Goal: Communication & Community: Answer question/provide support

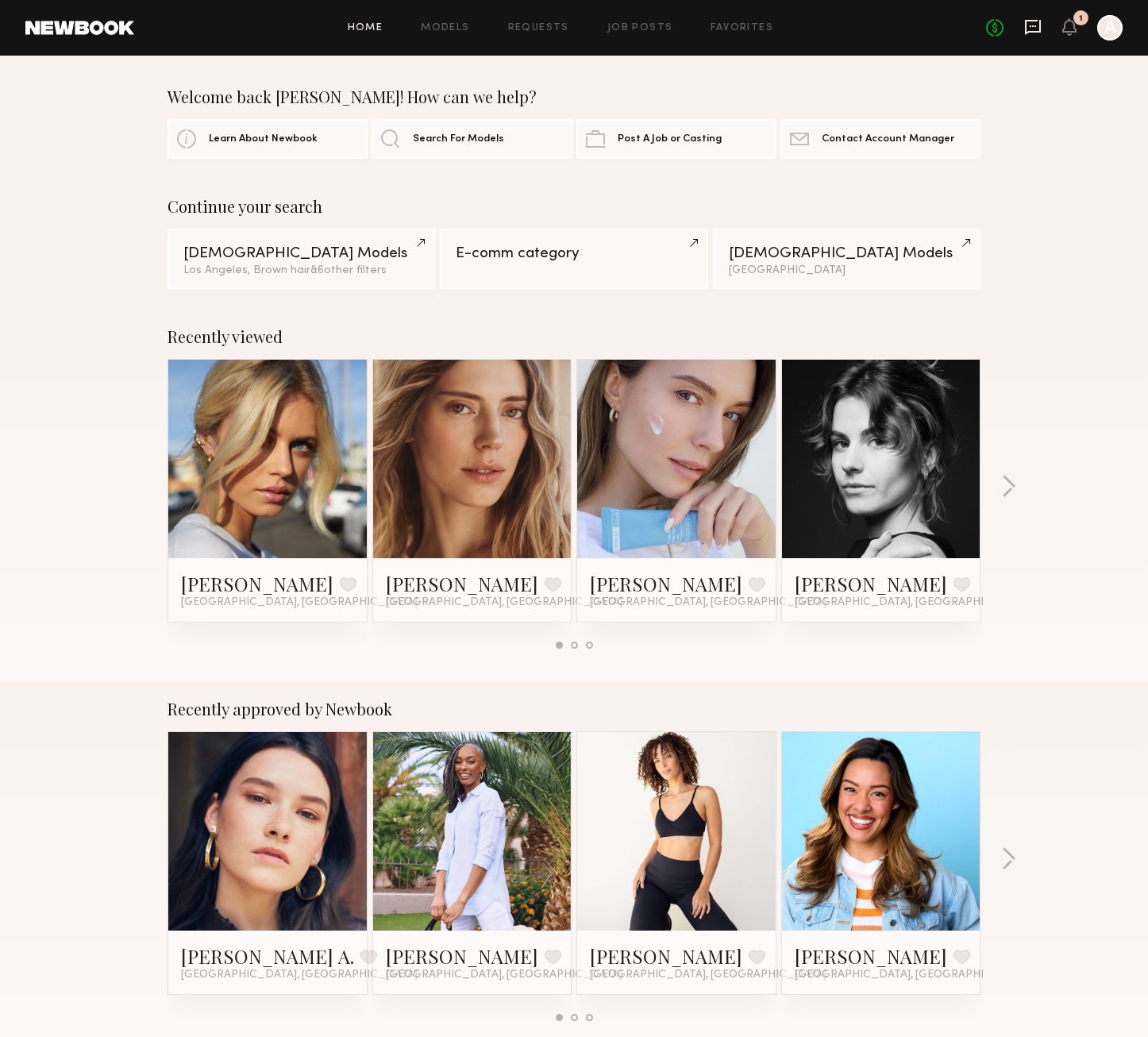
click at [1031, 25] on icon at bounding box center [1033, 26] width 6 height 2
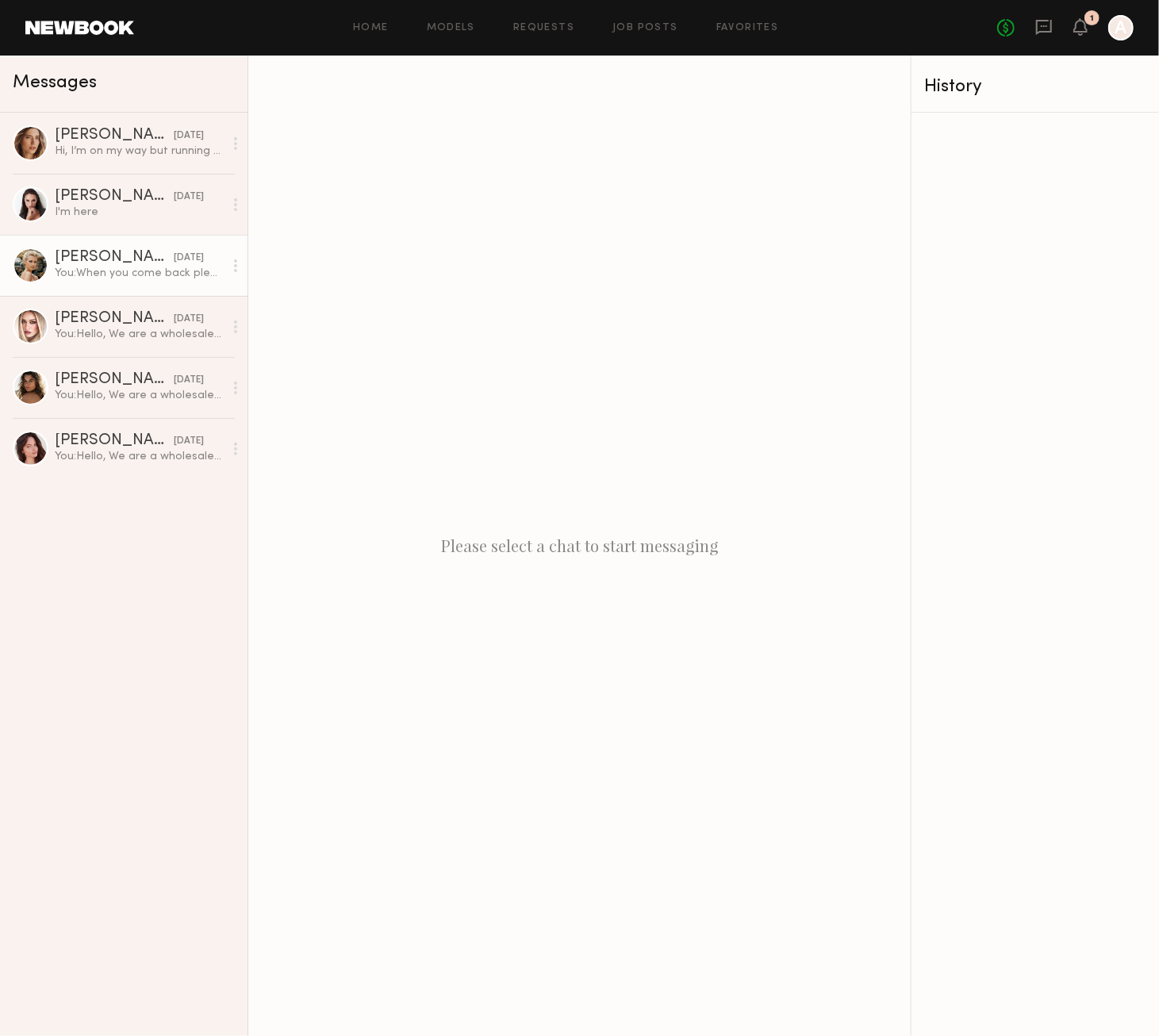
click at [163, 274] on div "You: When you come back please send us a message to us after that let's make a …" at bounding box center [139, 273] width 169 height 15
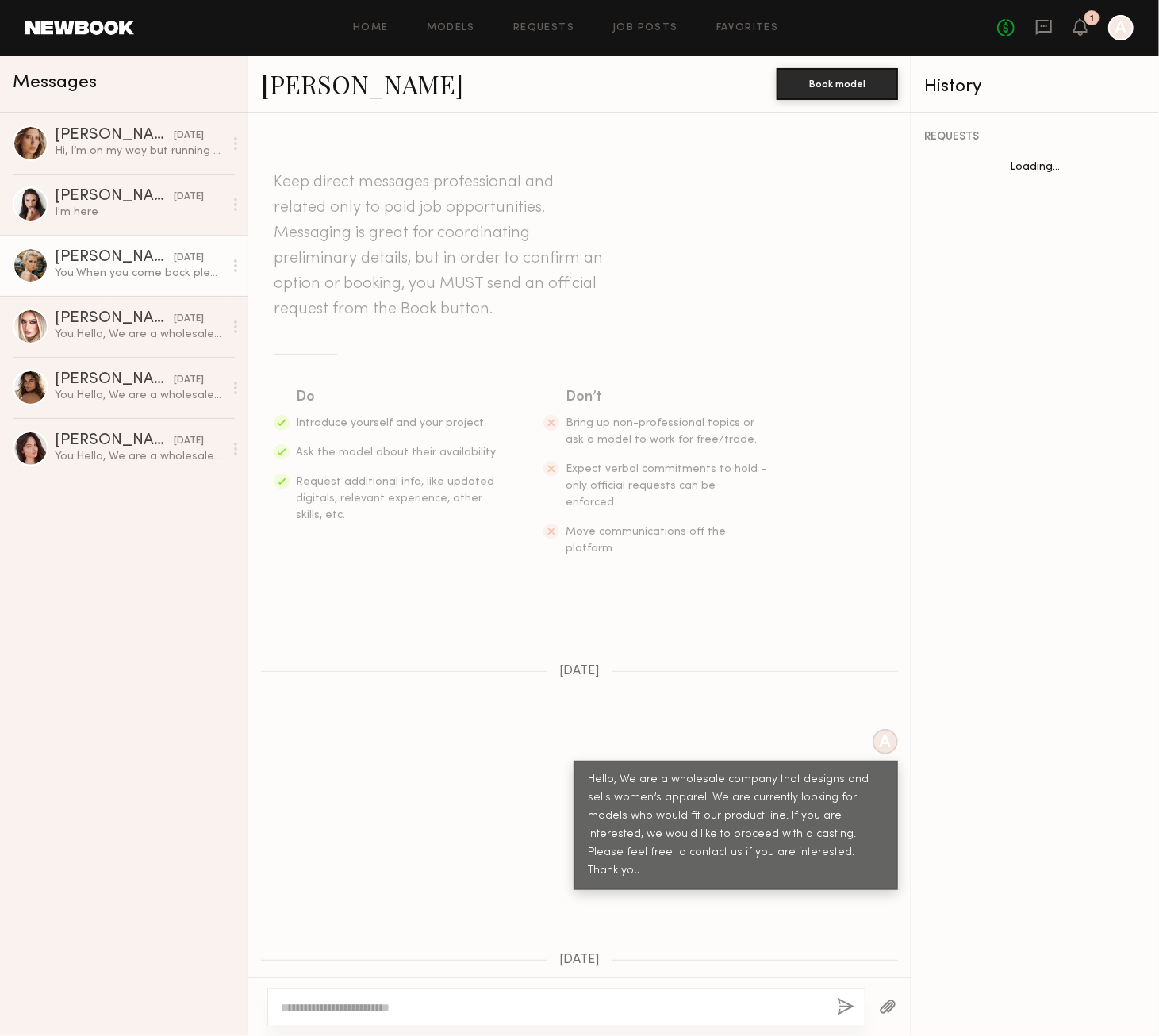
scroll to position [554, 0]
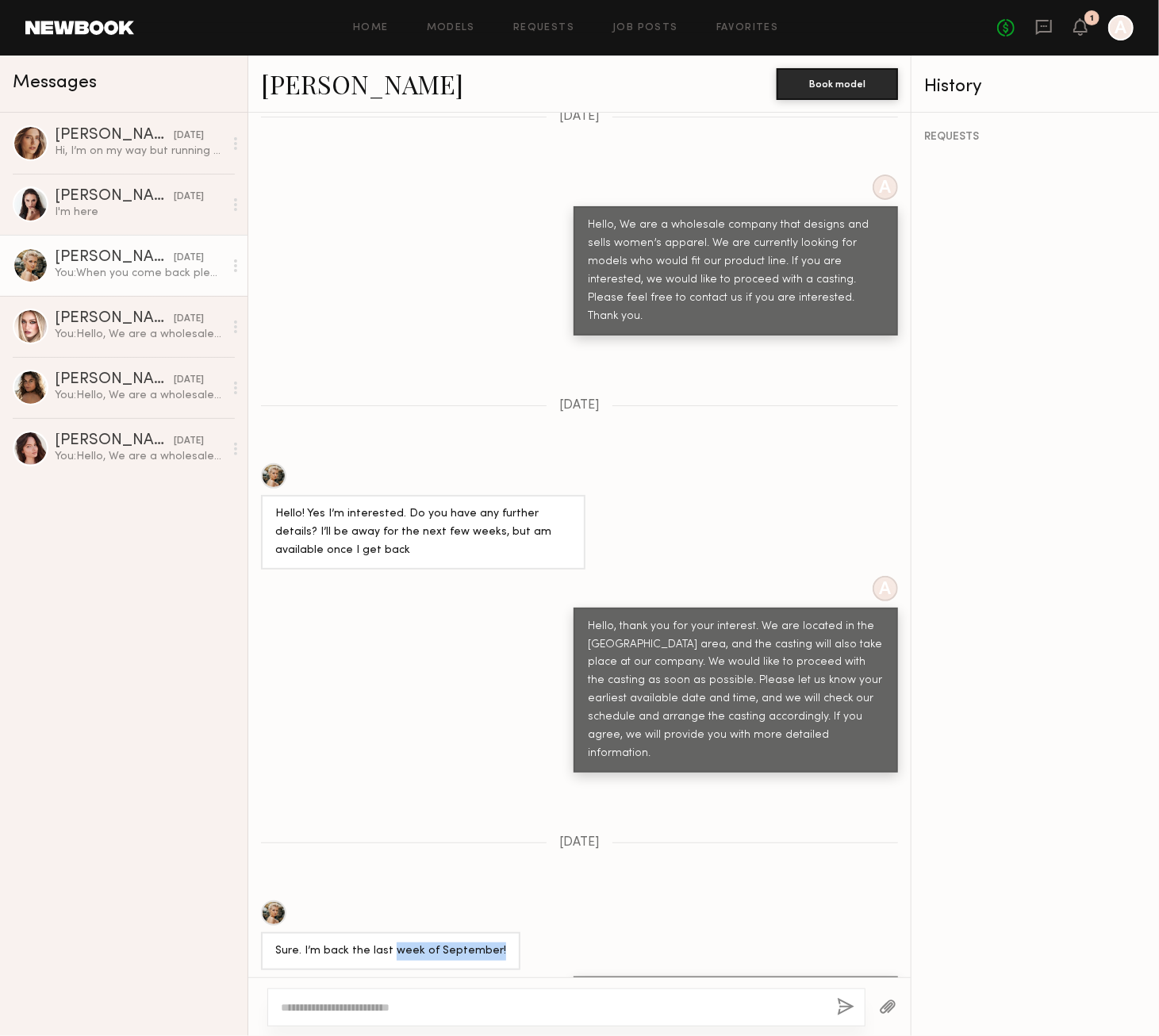
drag, startPoint x: 387, startPoint y: 888, endPoint x: 539, endPoint y: 875, distance: 152.6
click at [539, 900] on div "Sure. I’m back the last week of September!" at bounding box center [579, 935] width 662 height 70
click at [697, 900] on div "Sure. I’m back the last week of September!" at bounding box center [579, 935] width 662 height 70
click at [706, 798] on div "Keep direct messages professional and related only to paid job opportunities. M…" at bounding box center [579, 545] width 662 height 865
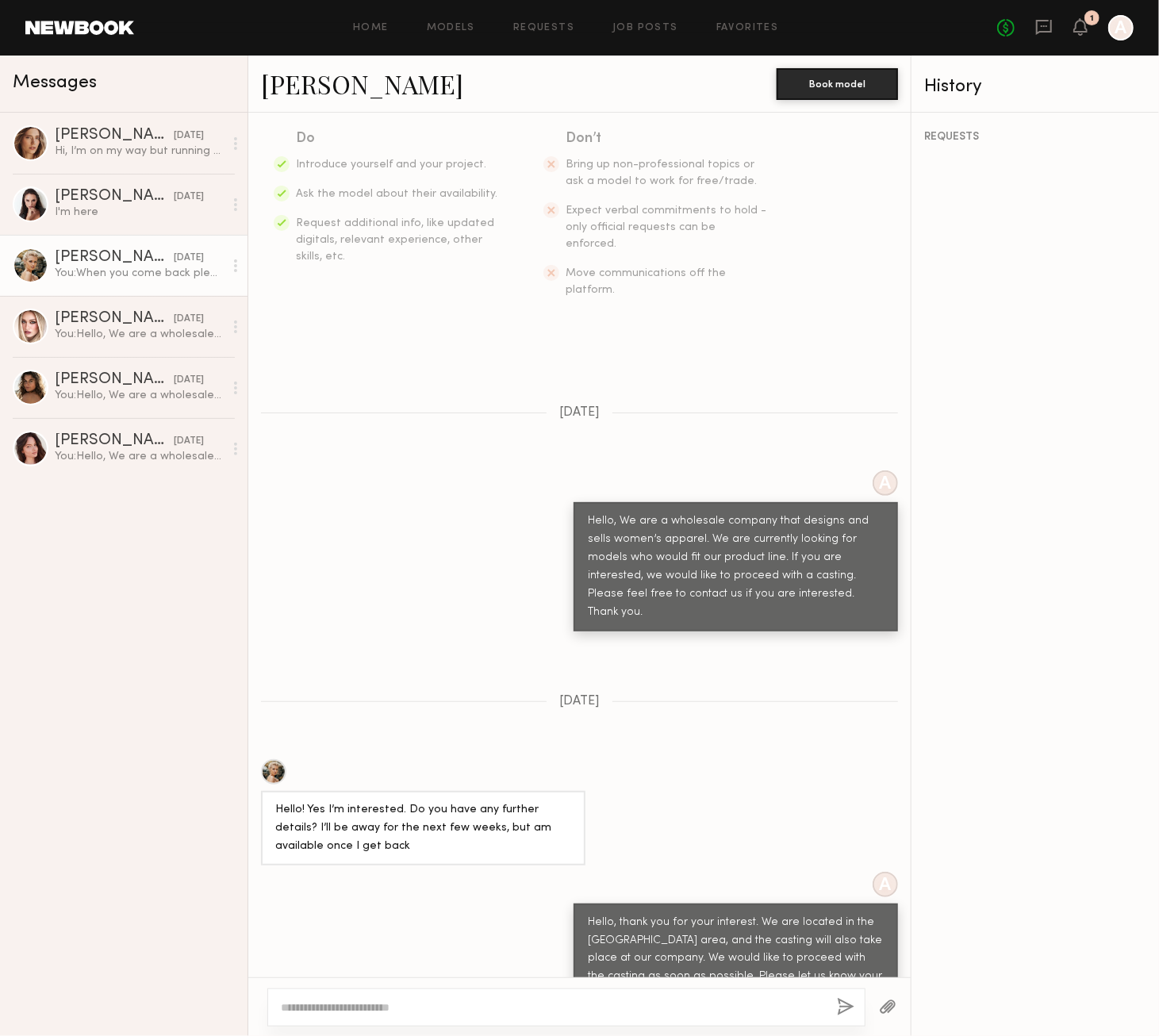
scroll to position [0, 0]
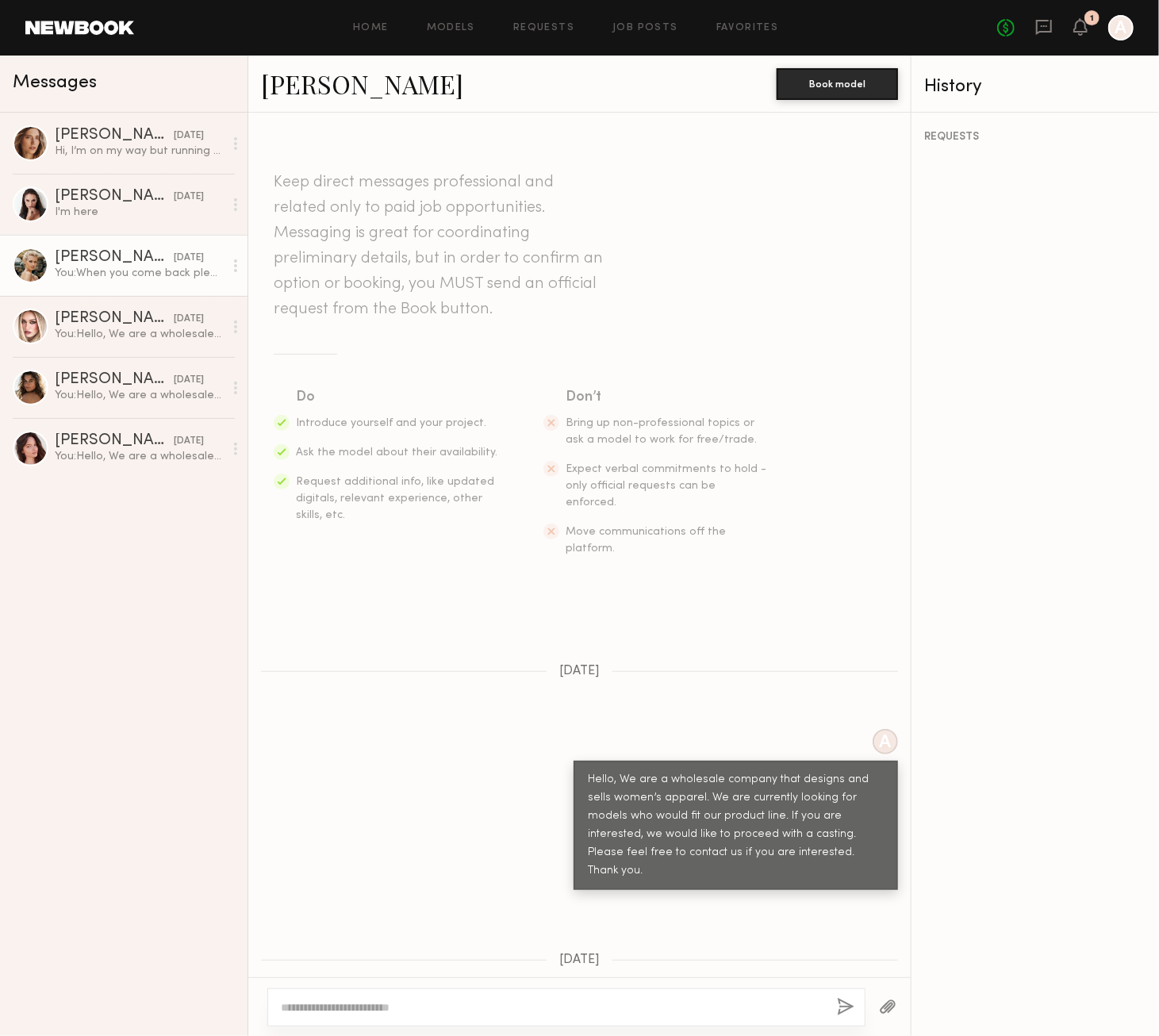
click at [25, 256] on div at bounding box center [30, 265] width 36 height 36
click at [35, 274] on div at bounding box center [30, 265] width 36 height 36
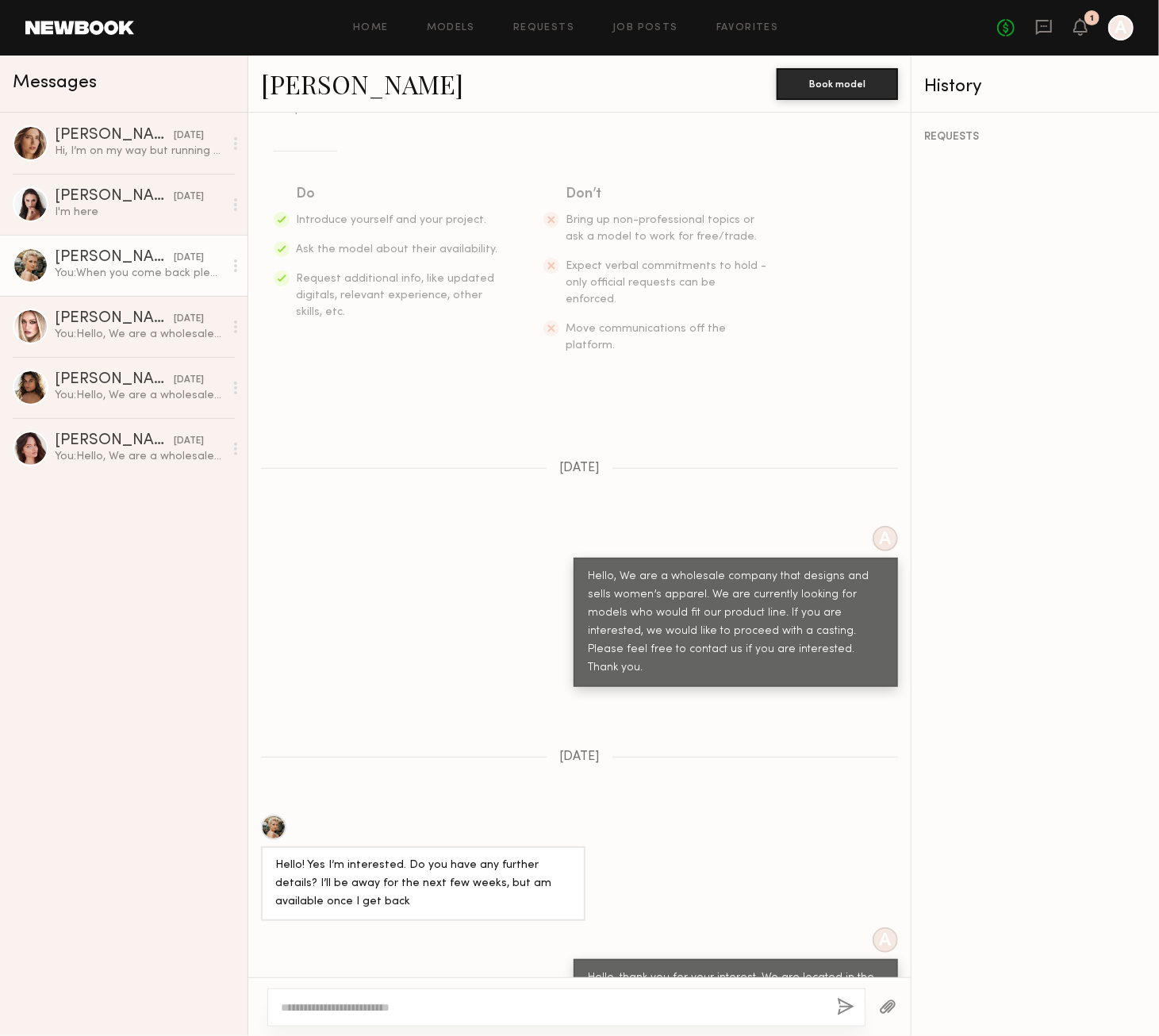
scroll to position [397, 0]
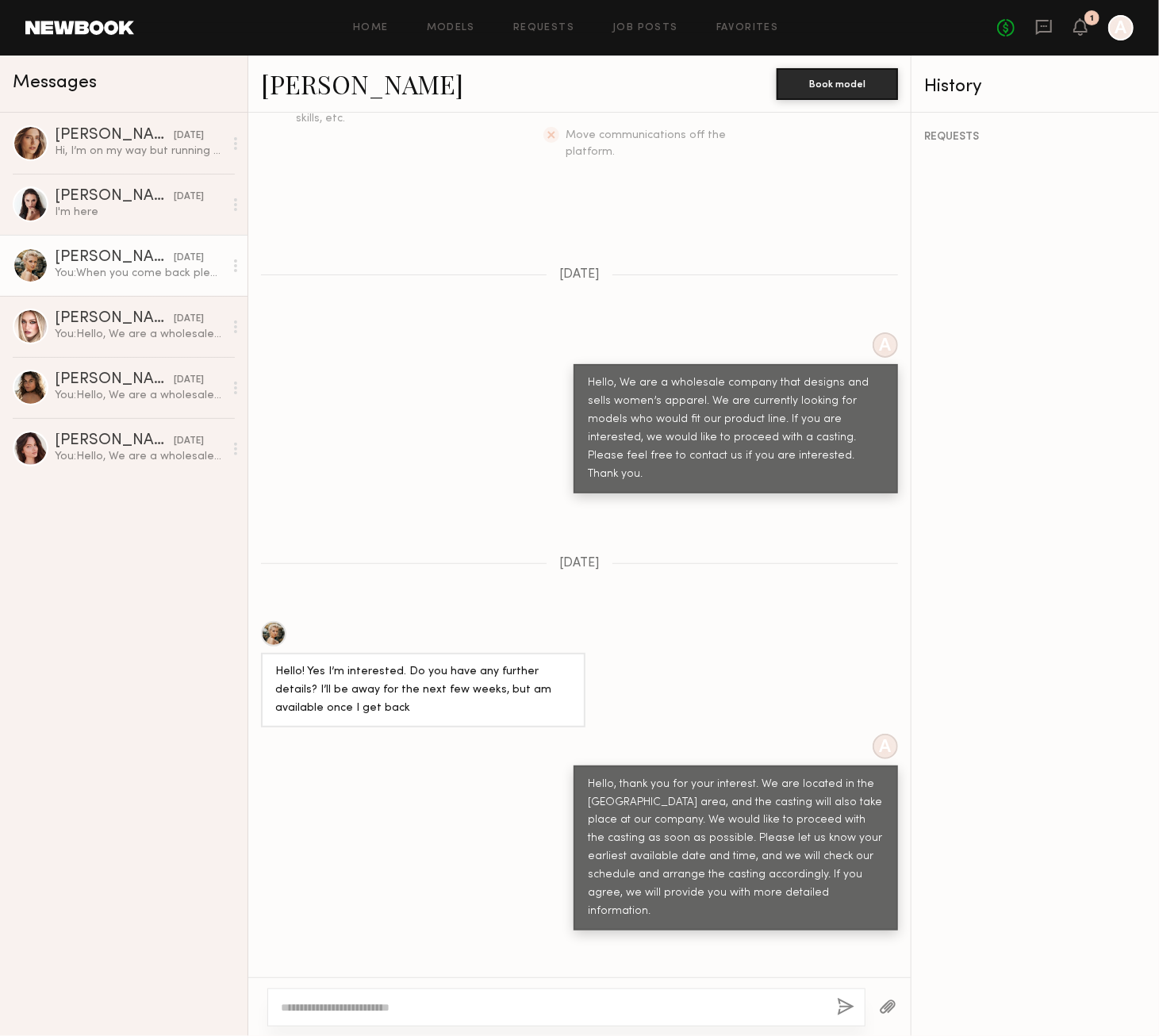
click at [268, 621] on div at bounding box center [274, 634] width 25 height 25
